Goal: Navigation & Orientation: Find specific page/section

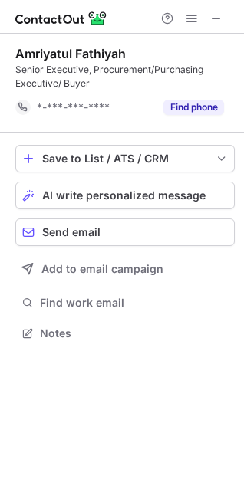
scroll to position [322, 244]
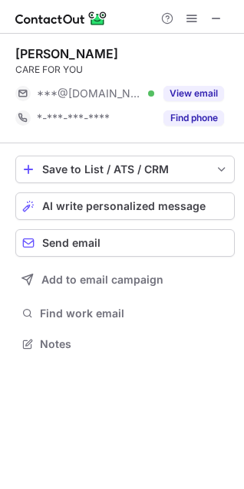
scroll to position [8, 7]
